Goal: Task Accomplishment & Management: Manage account settings

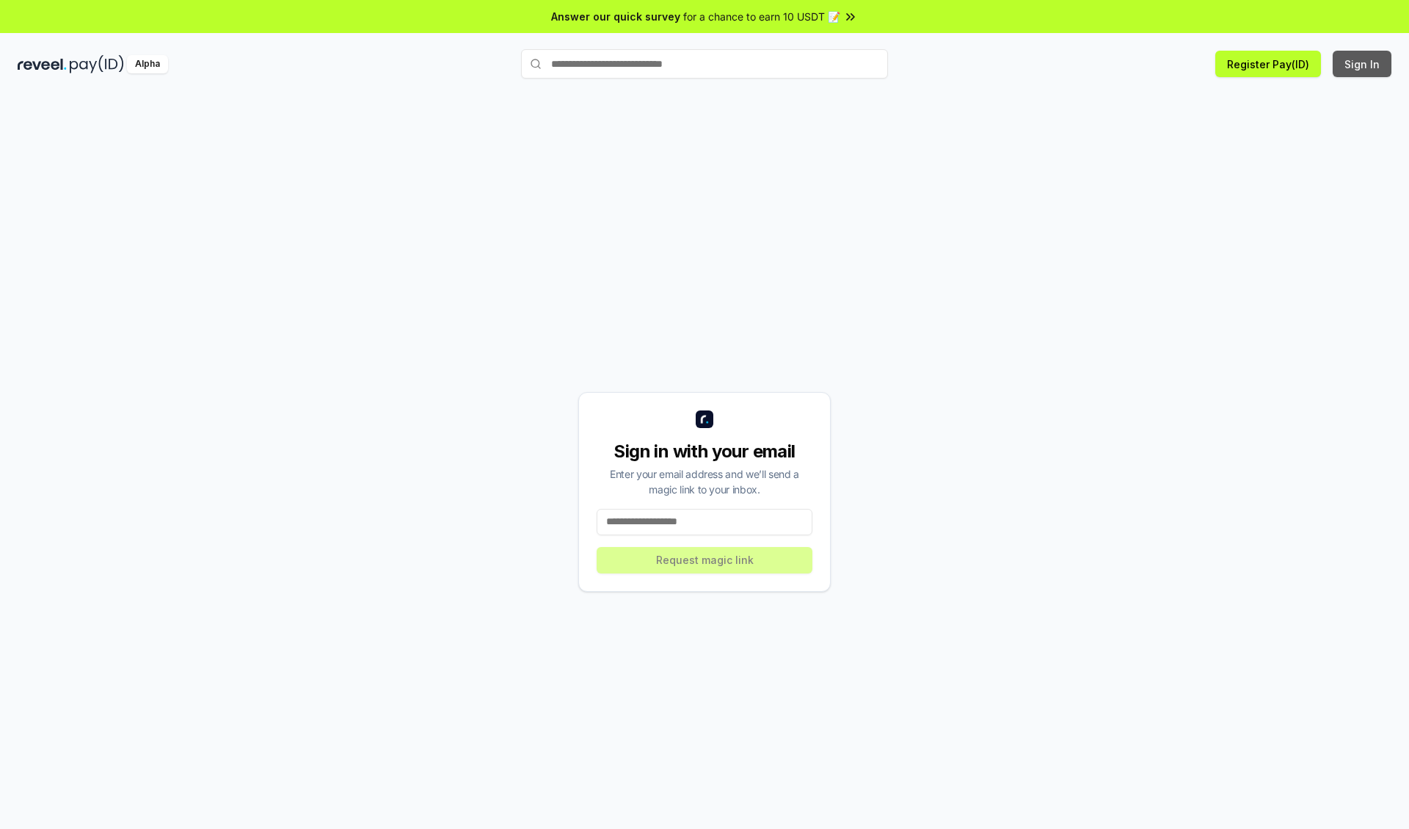
click at [1363, 64] on button "Sign In" at bounding box center [1362, 64] width 59 height 26
type input "**********"
click at [705, 559] on button "Request magic link" at bounding box center [705, 560] width 216 height 26
